Goal: Information Seeking & Learning: Learn about a topic

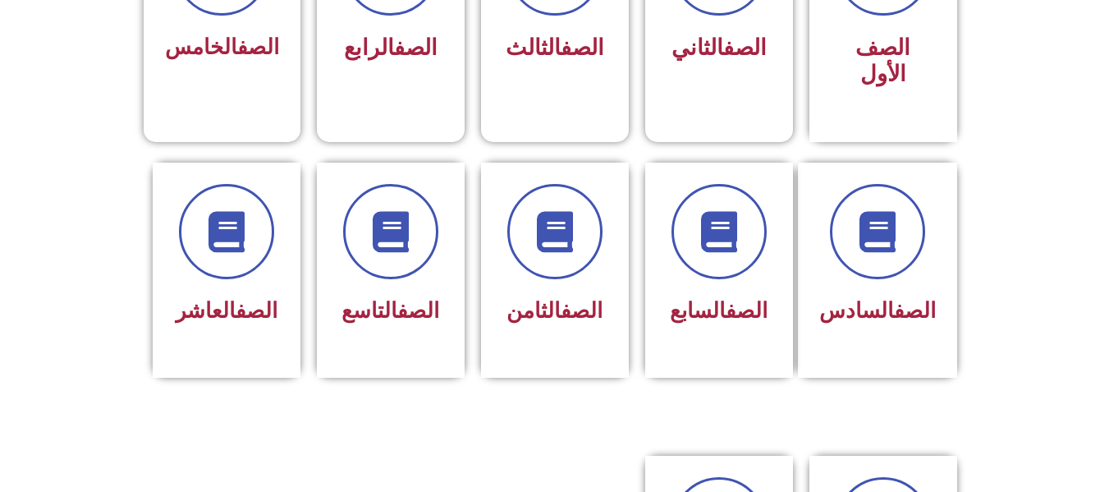
scroll to position [657, 0]
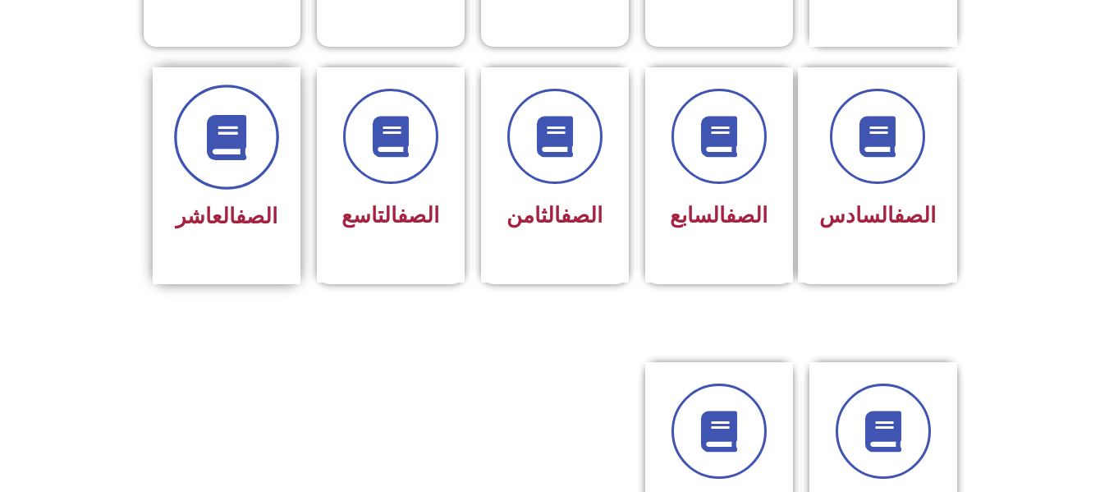
click at [232, 114] on icon at bounding box center [226, 136] width 45 height 45
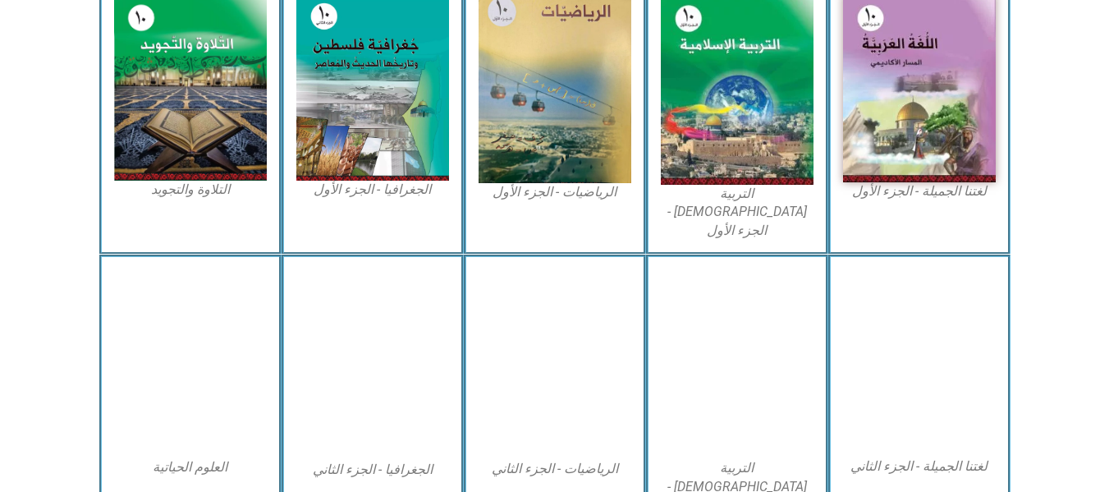
scroll to position [575, 0]
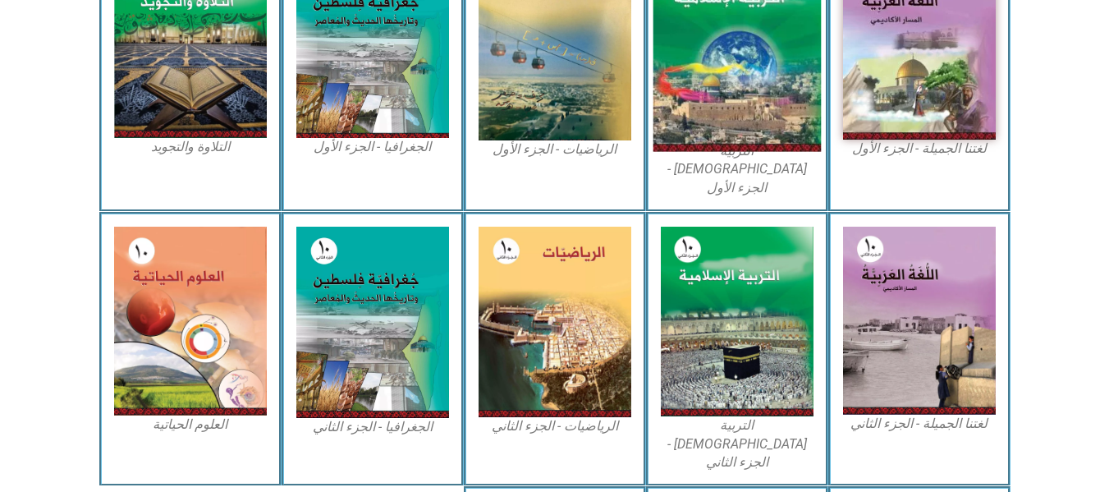
click at [757, 76] on img at bounding box center [737, 47] width 168 height 209
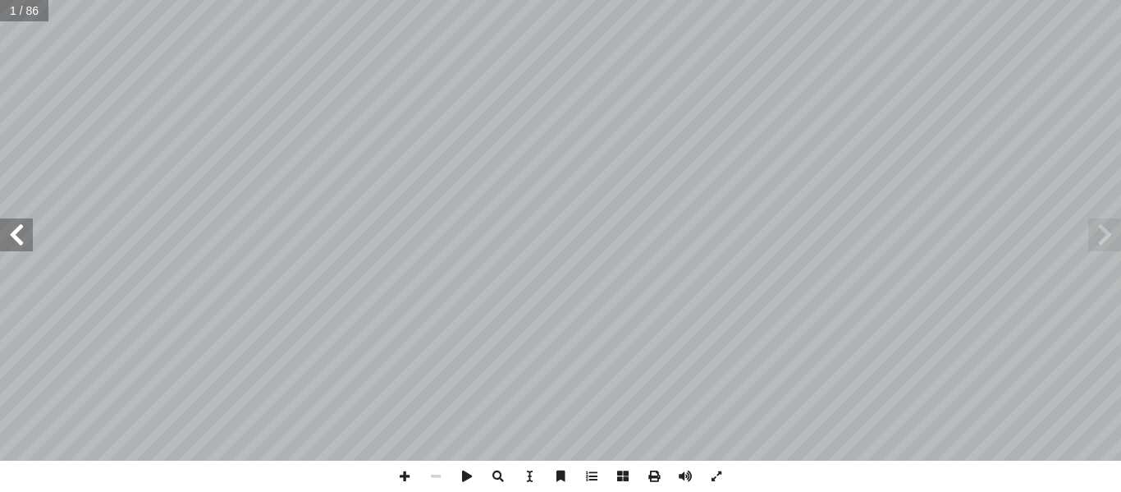
click at [1102, 229] on span at bounding box center [1104, 234] width 33 height 33
click at [17, 236] on span at bounding box center [16, 234] width 33 height 33
click at [1107, 239] on span at bounding box center [1104, 234] width 33 height 33
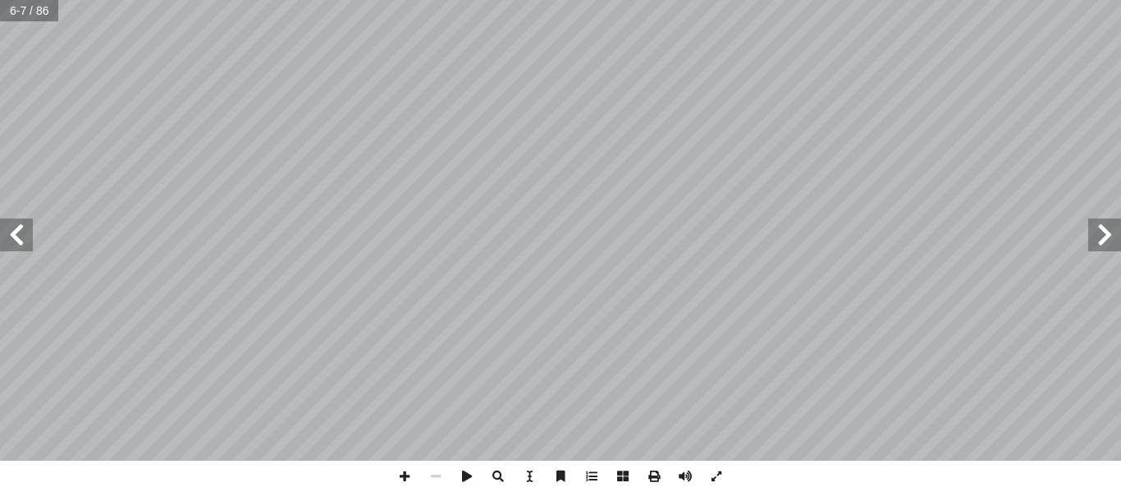
click at [1107, 239] on span at bounding box center [1104, 234] width 33 height 33
click at [24, 238] on span at bounding box center [16, 234] width 33 height 33
click at [1107, 236] on span at bounding box center [1104, 234] width 33 height 33
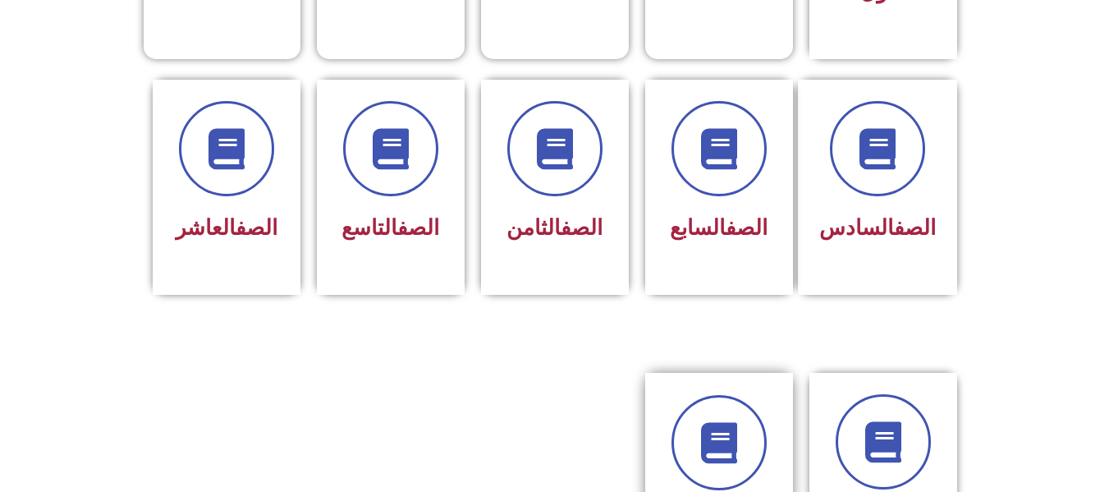
scroll to position [739, 0]
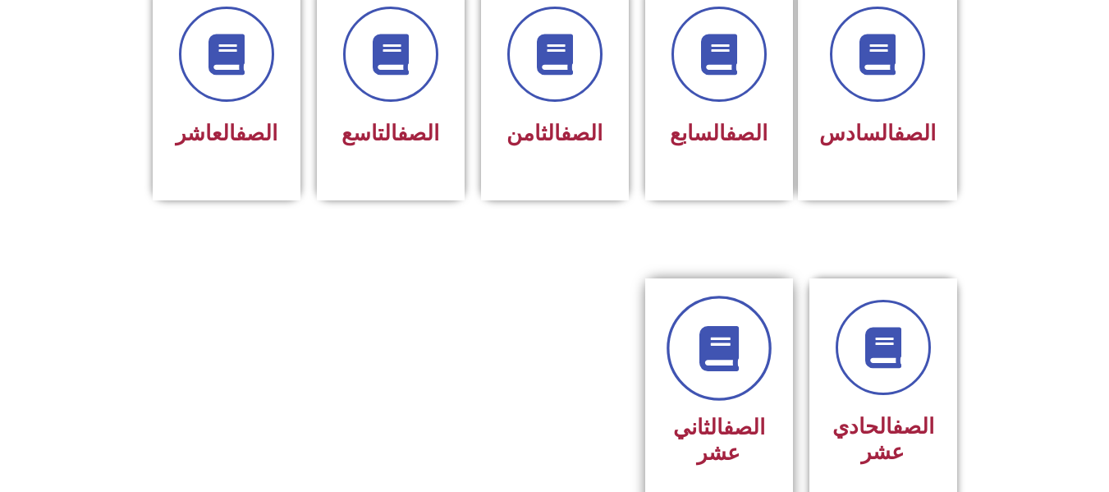
click at [702, 330] on icon at bounding box center [718, 348] width 45 height 45
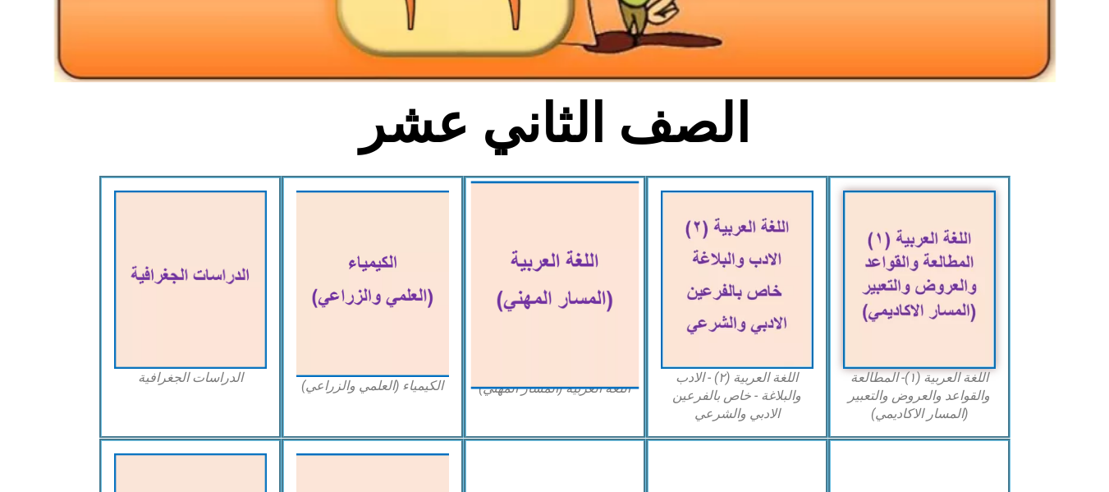
scroll to position [492, 0]
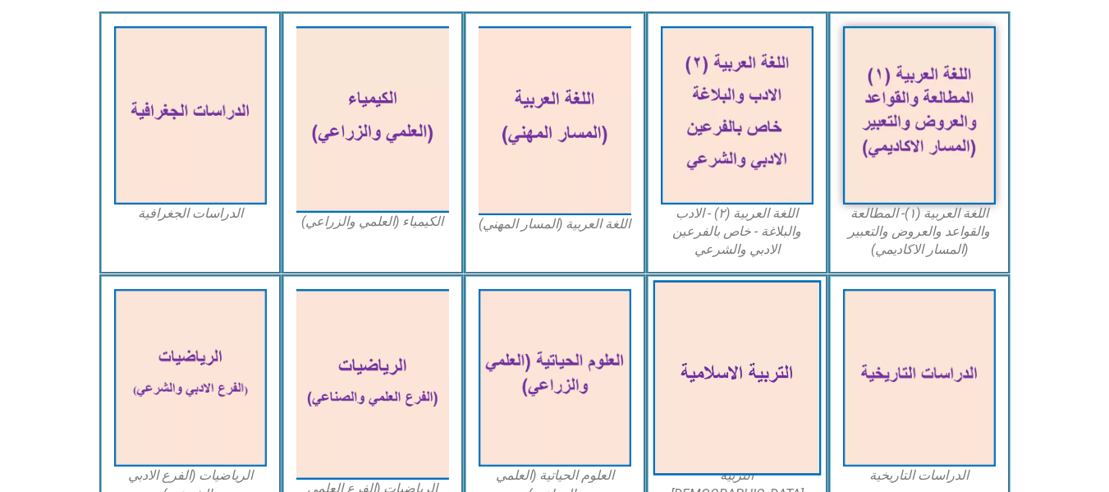
click at [736, 333] on img at bounding box center [737, 377] width 168 height 195
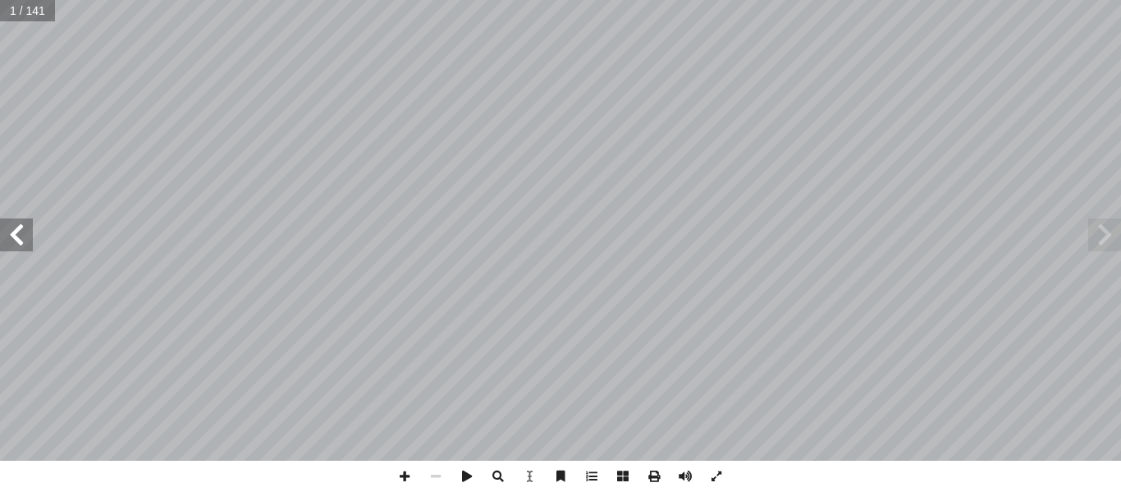
click at [23, 236] on span at bounding box center [16, 234] width 33 height 33
click at [405, 475] on span at bounding box center [404, 475] width 31 height 31
